Goal: Navigation & Orientation: Find specific page/section

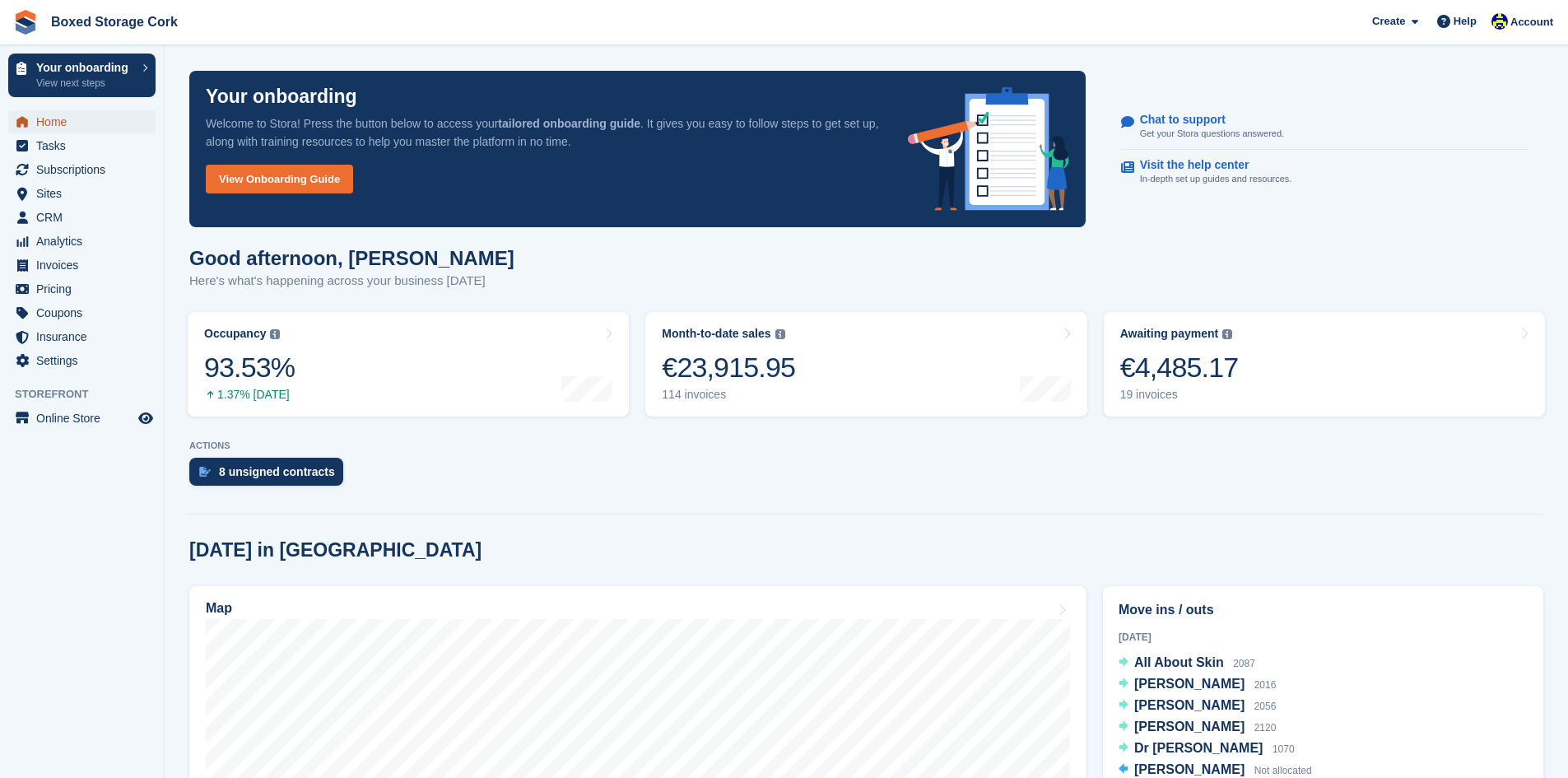
scroll to position [412, 0]
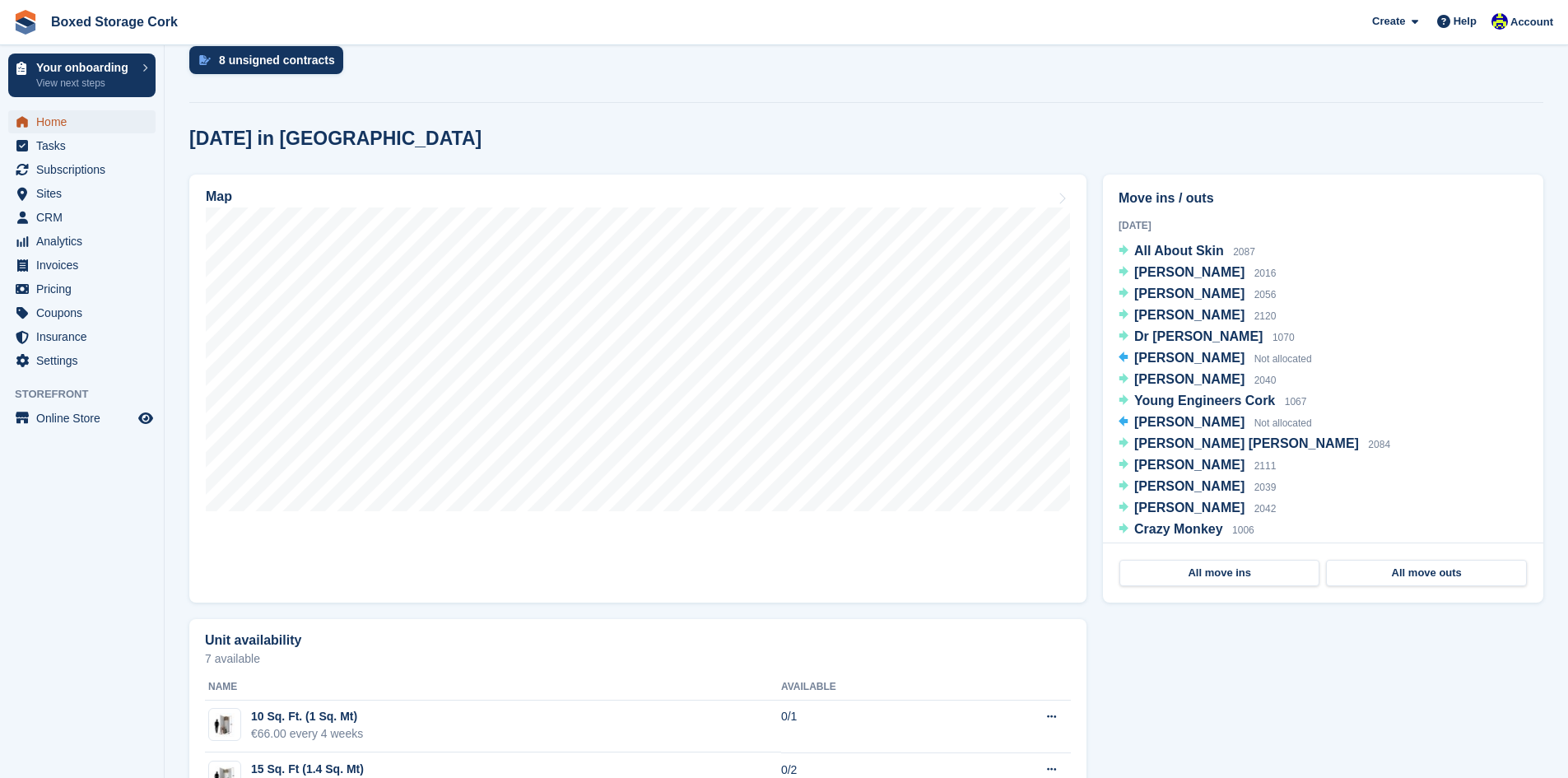
drag, startPoint x: 0, startPoint y: 0, endPoint x: 58, endPoint y: 120, distance: 133.3
click at [58, 120] on span "Home" at bounding box center [85, 121] width 99 height 23
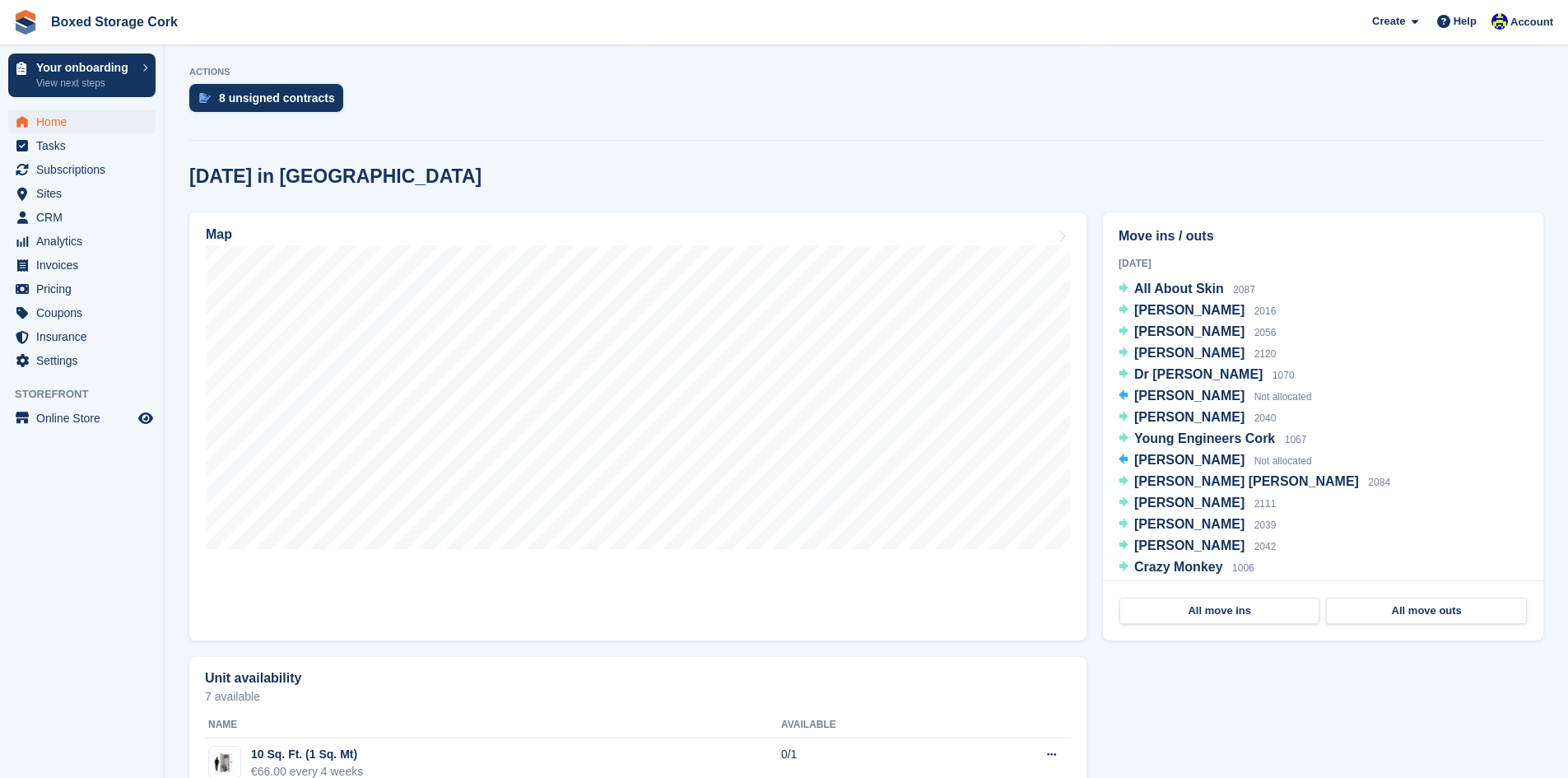
scroll to position [493, 0]
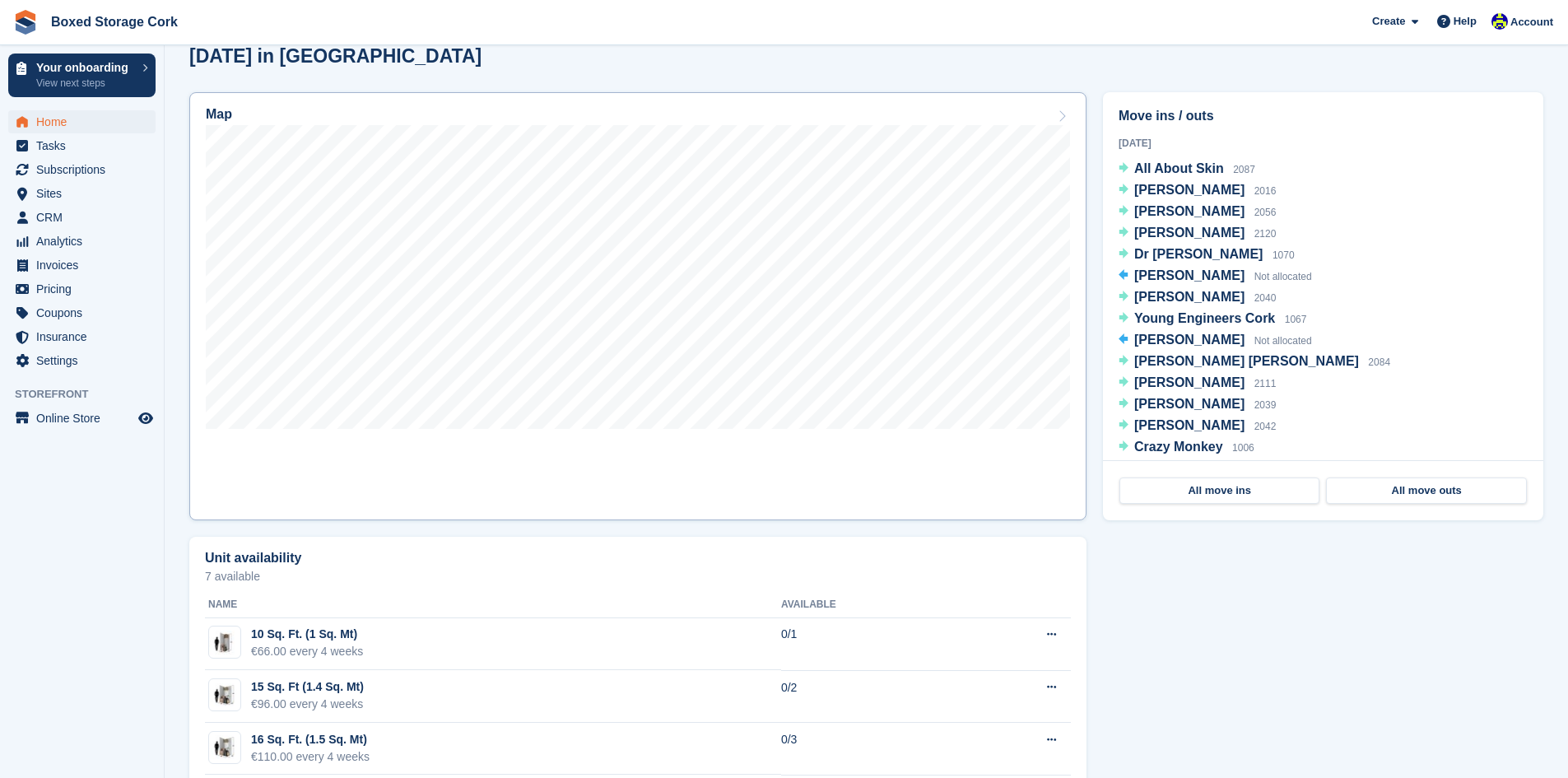
click at [673, 438] on link "Map" at bounding box center [637, 306] width 897 height 428
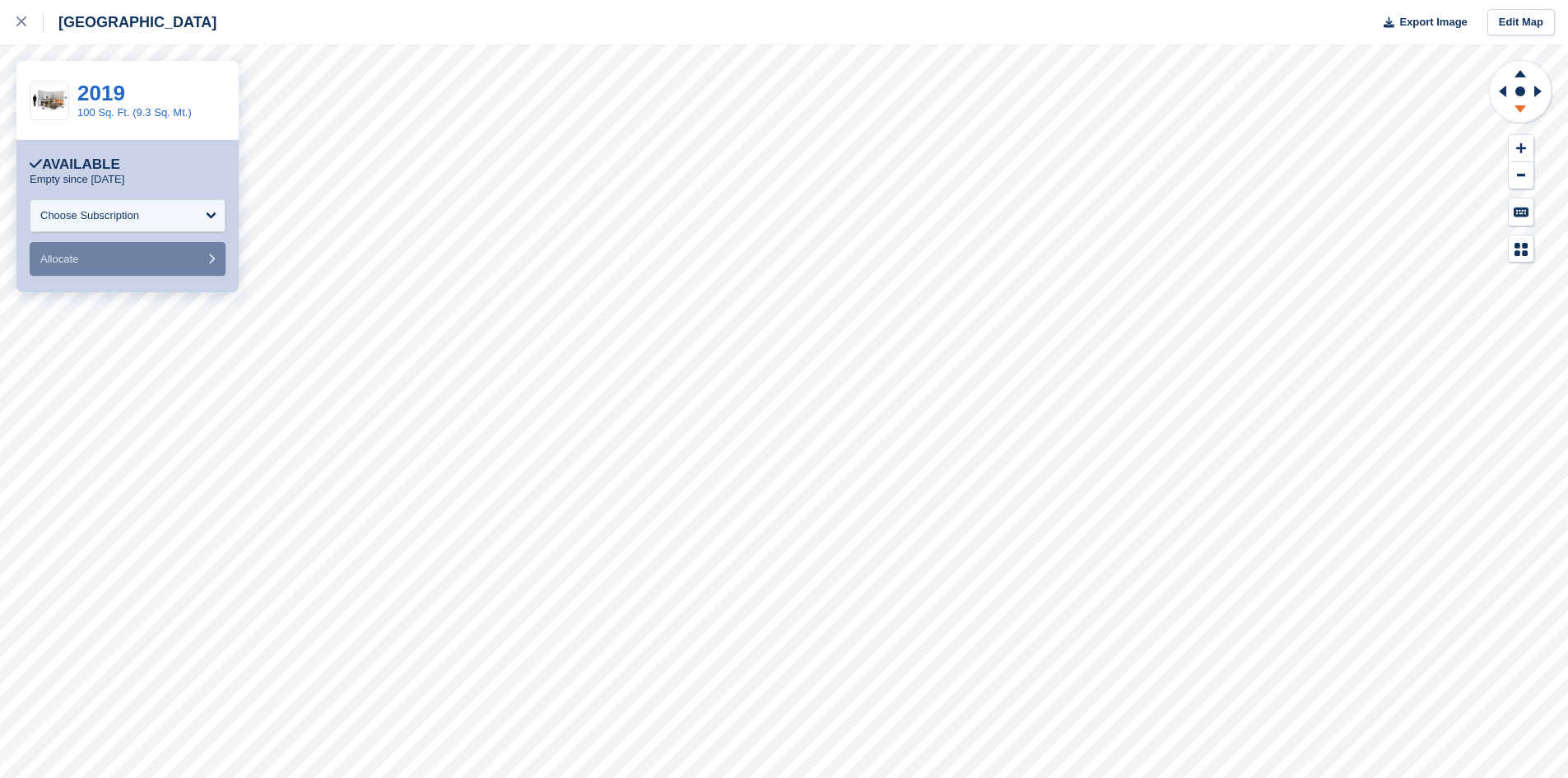
click at [1519, 113] on icon at bounding box center [1520, 112] width 43 height 20
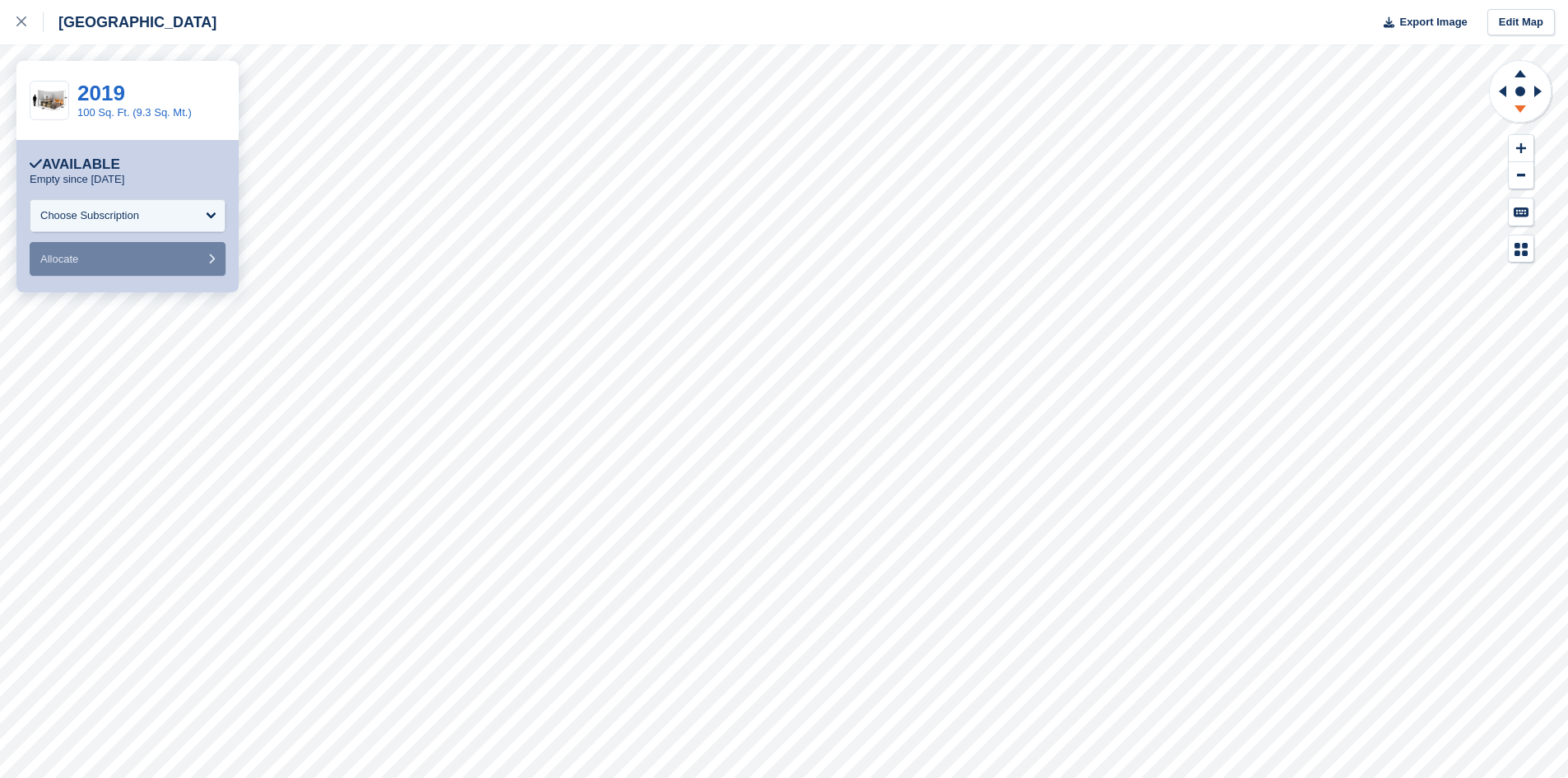
click at [1519, 113] on icon at bounding box center [1520, 112] width 43 height 20
click at [1502, 92] on icon at bounding box center [1502, 91] width 8 height 12
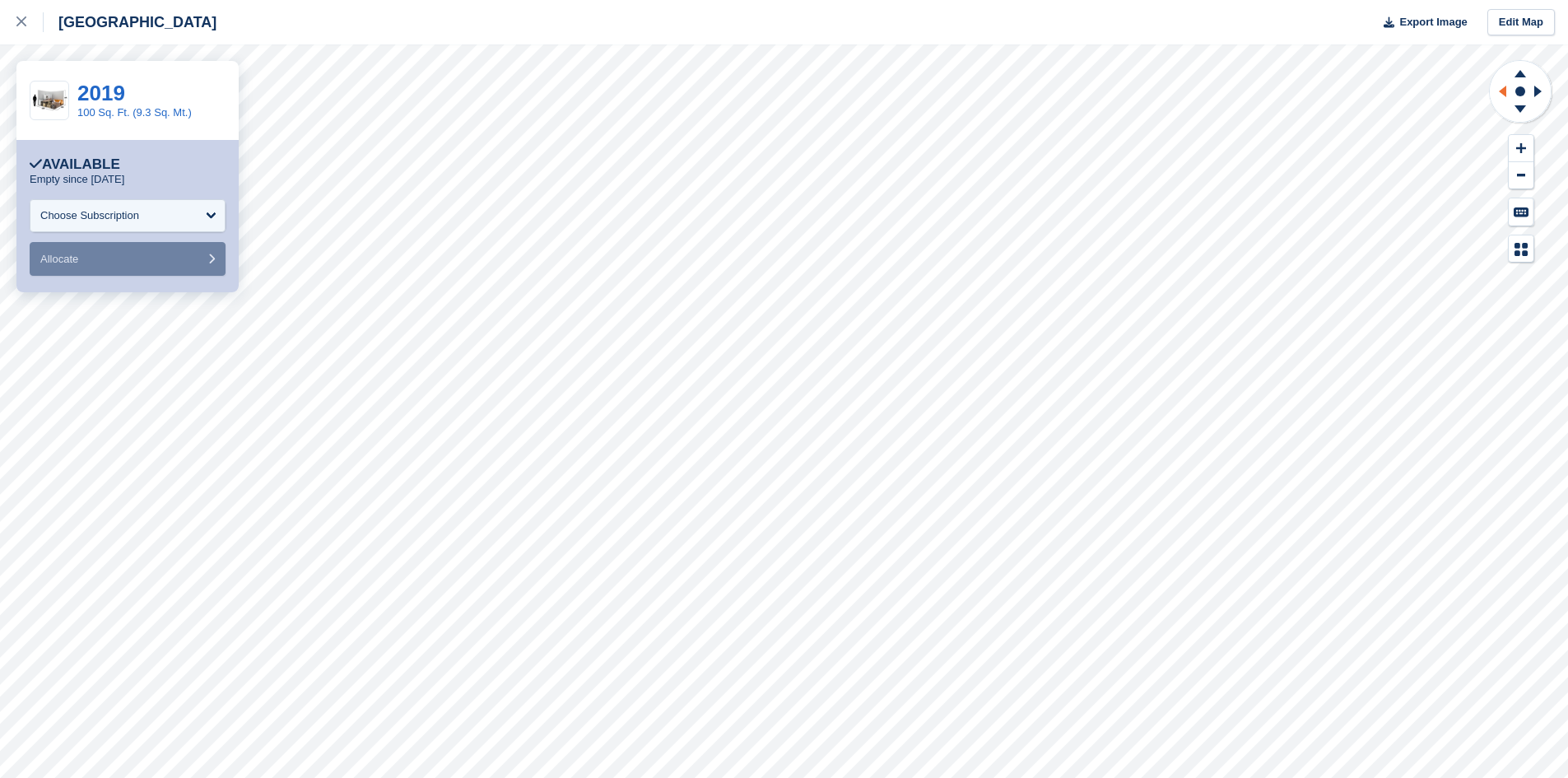
click at [1502, 92] on icon at bounding box center [1502, 91] width 8 height 12
click at [1504, 87] on icon at bounding box center [1502, 91] width 8 height 12
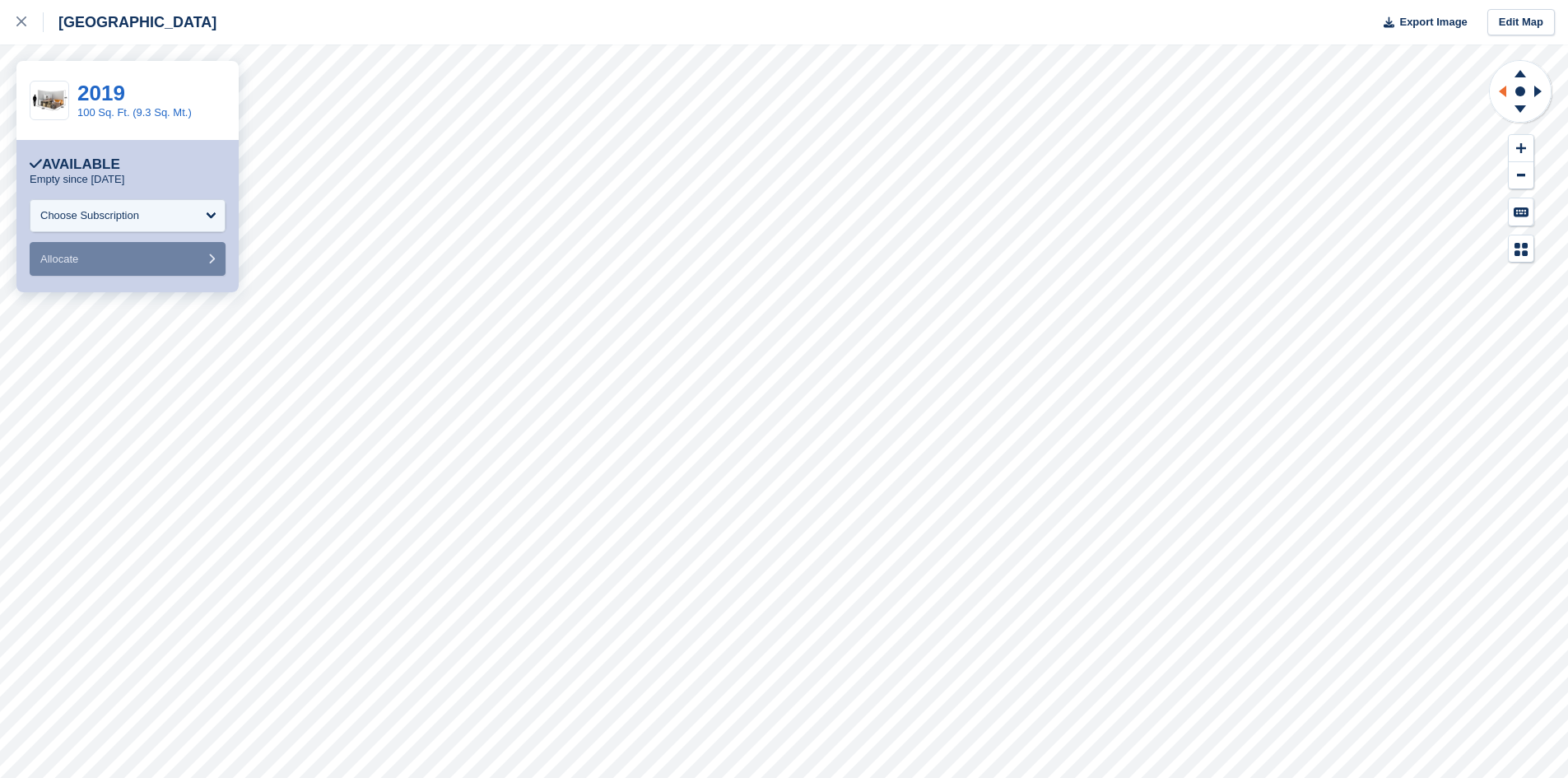
click at [1504, 87] on icon at bounding box center [1502, 91] width 8 height 12
click at [1542, 92] on icon at bounding box center [1540, 91] width 20 height 43
click at [23, 21] on icon at bounding box center [21, 21] width 10 height 10
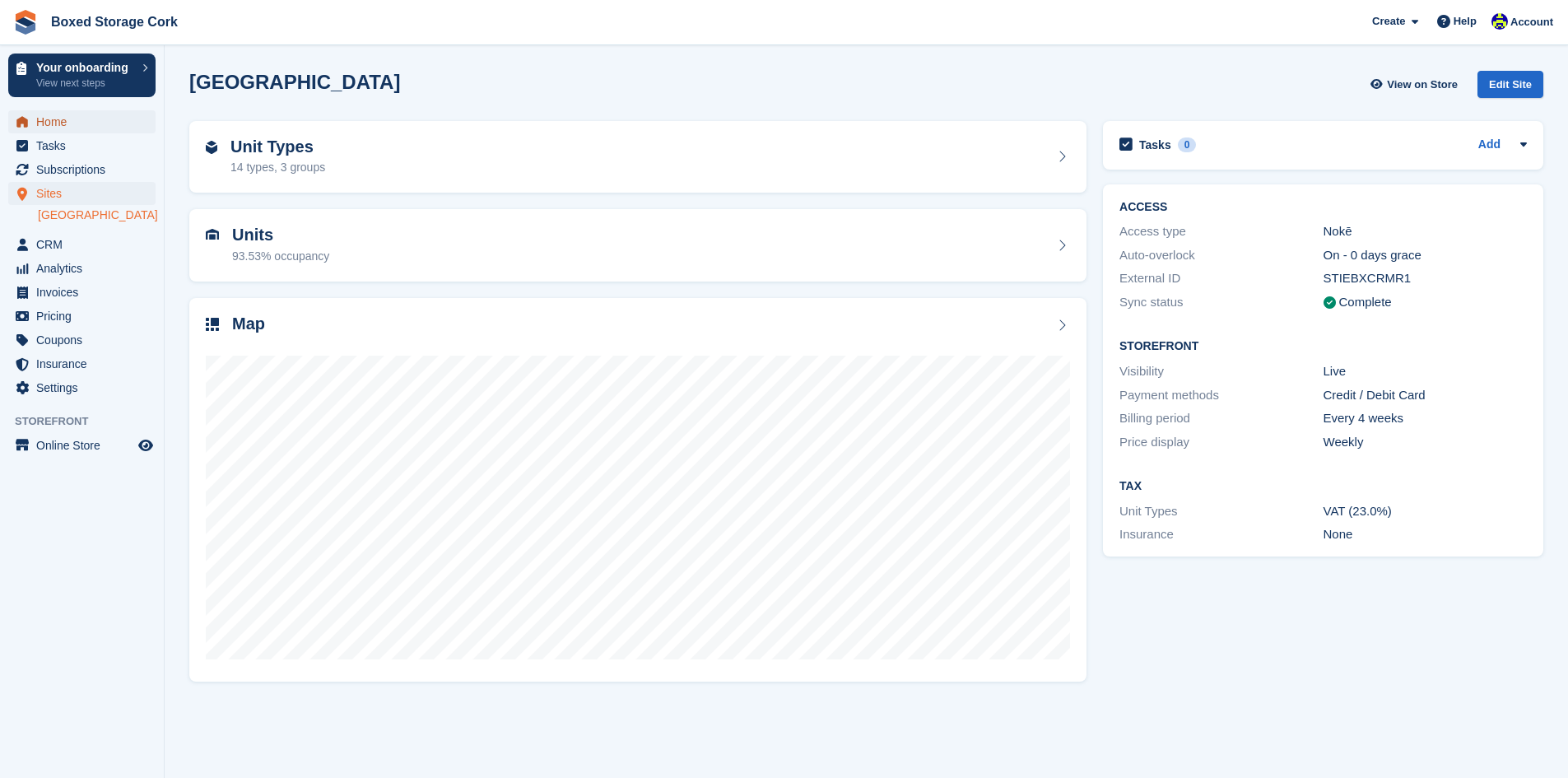
click at [69, 121] on span "Home" at bounding box center [85, 121] width 99 height 23
